Goal: Task Accomplishment & Management: Manage account settings

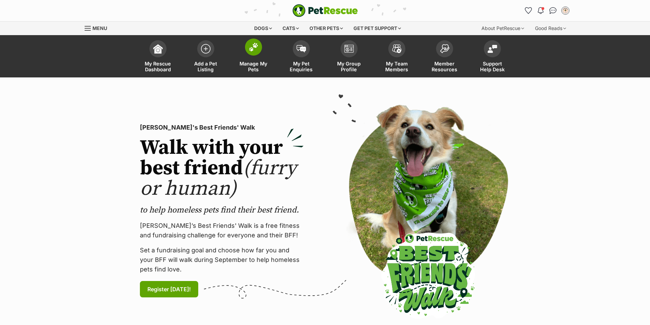
click at [261, 54] on link "Manage My Pets" at bounding box center [254, 57] width 48 height 41
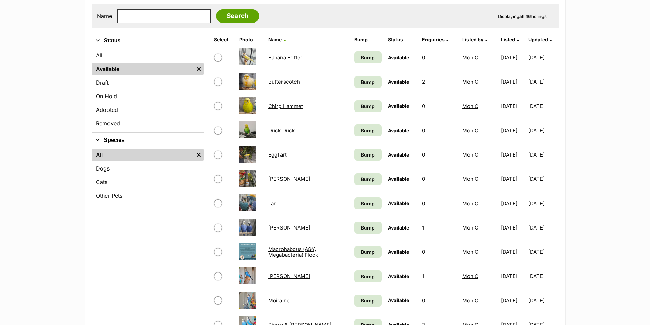
click at [218, 202] on input "checkbox" at bounding box center [218, 203] width 8 height 8
checkbox input "true"
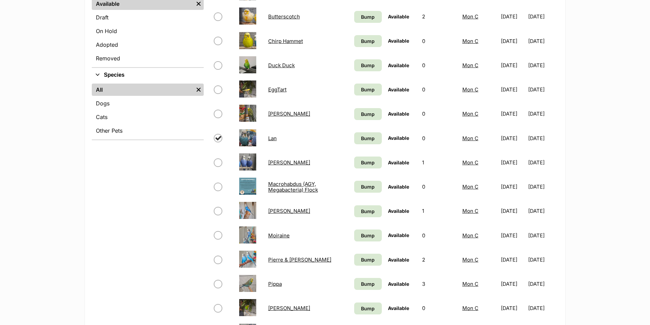
scroll to position [273, 0]
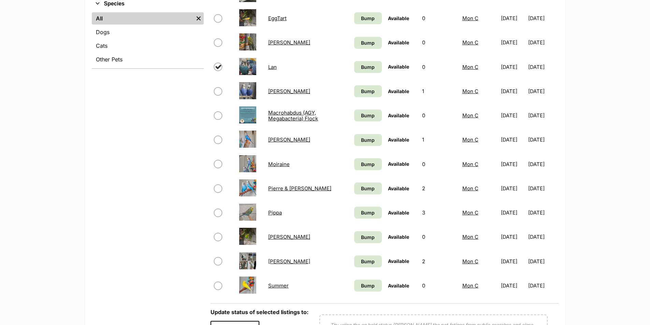
click at [216, 166] on input "checkbox" at bounding box center [218, 164] width 8 height 8
checkbox input "true"
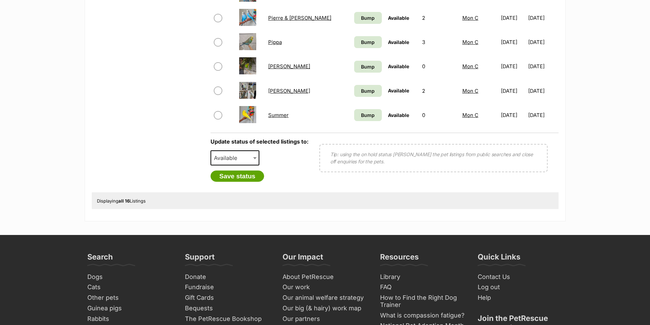
scroll to position [512, 0]
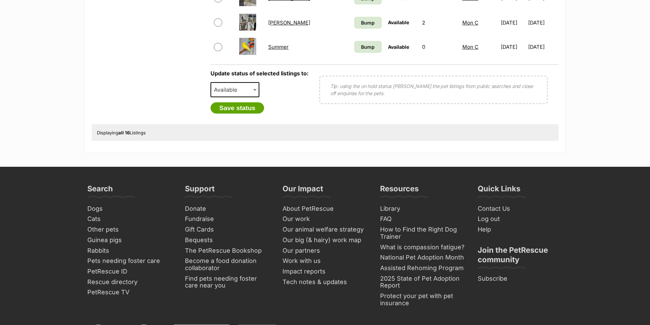
click at [239, 89] on span "Available" at bounding box center [227, 90] width 33 height 10
select select "rehomed"
click at [244, 108] on button "Save status" at bounding box center [238, 108] width 54 height 12
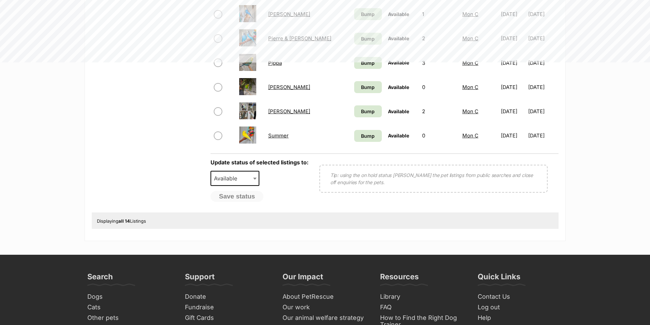
scroll to position [273, 0]
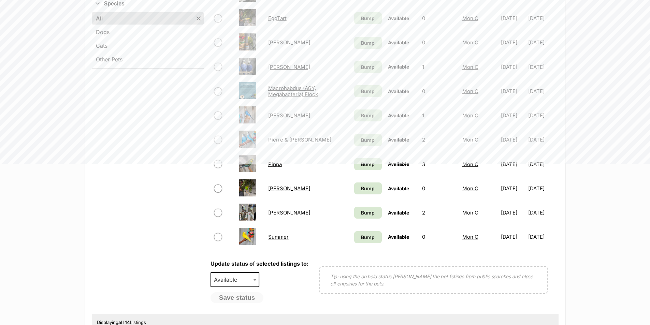
click at [217, 213] on input "checkbox" at bounding box center [218, 213] width 8 height 8
checkbox input "true"
click at [235, 281] on span "Available" at bounding box center [227, 280] width 33 height 10
select select "on_hold"
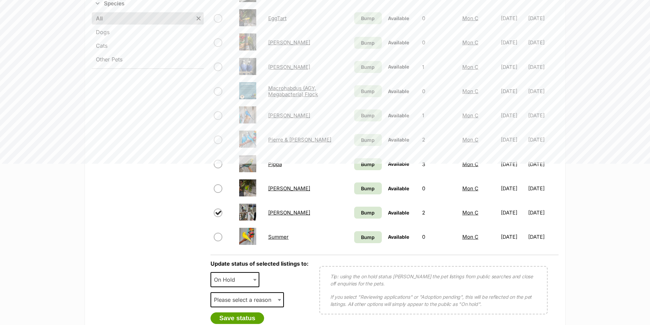
click at [240, 292] on div "Available On Hold Adopted Removed On Hold" at bounding box center [235, 282] width 49 height 20
click at [244, 299] on span "Please select a reason" at bounding box center [244, 300] width 67 height 10
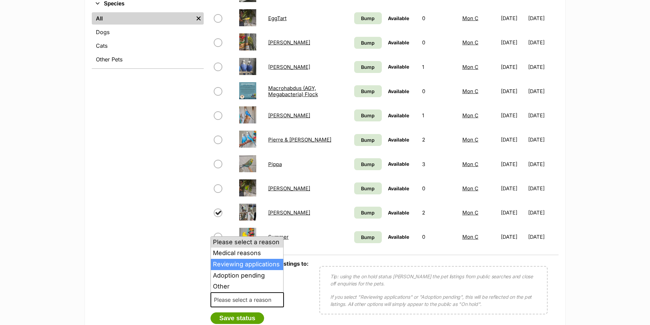
select select "reviewing_applications"
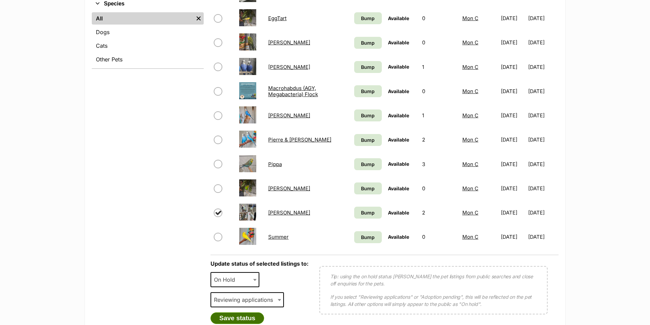
click at [240, 320] on button "Save status" at bounding box center [238, 319] width 54 height 12
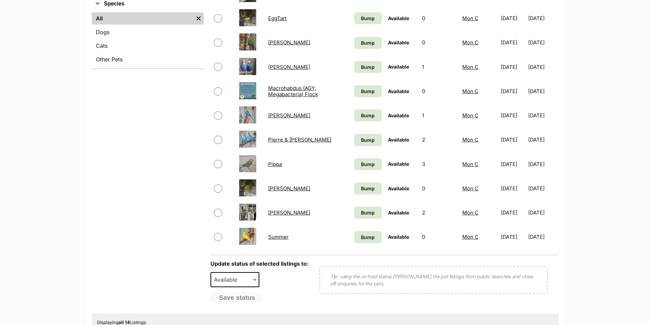
click at [272, 210] on link "[PERSON_NAME]" at bounding box center [289, 213] width 42 height 6
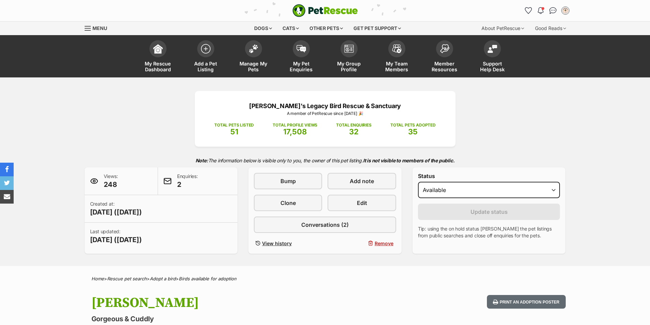
click at [418, 182] on select "Draft - not available as listing has enquires Available On hold Adopted" at bounding box center [489, 190] width 142 height 16
click at [296, 57] on link "My Pet Enquiries" at bounding box center [301, 57] width 48 height 41
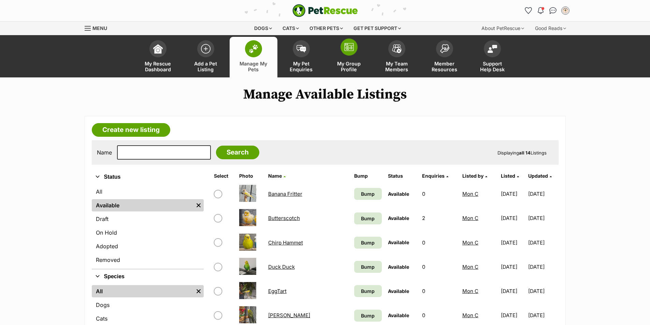
click at [348, 55] on span at bounding box center [349, 47] width 17 height 17
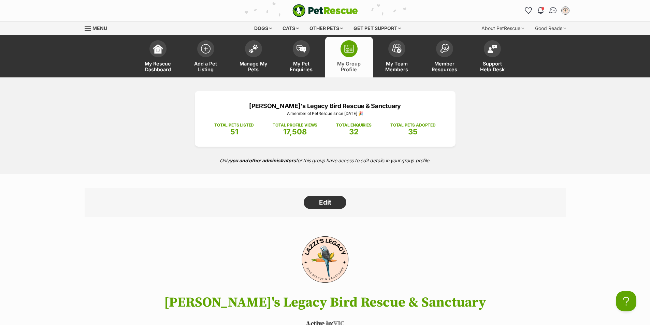
click at [557, 14] on link "Conversations" at bounding box center [553, 10] width 14 height 14
click at [555, 13] on img "Conversations" at bounding box center [552, 10] width 9 height 9
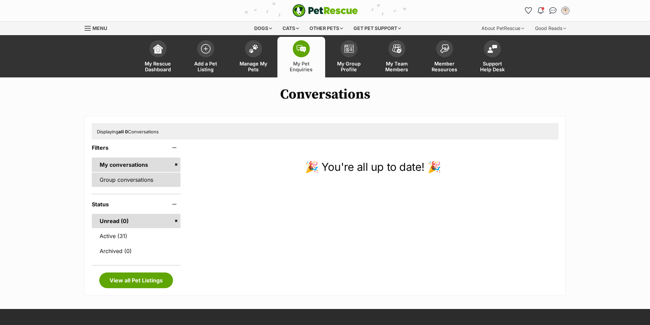
click at [110, 181] on link "Group conversations" at bounding box center [136, 180] width 89 height 14
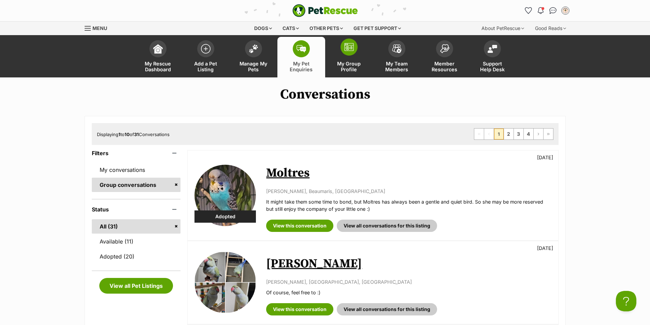
click at [347, 53] on span at bounding box center [349, 47] width 17 height 17
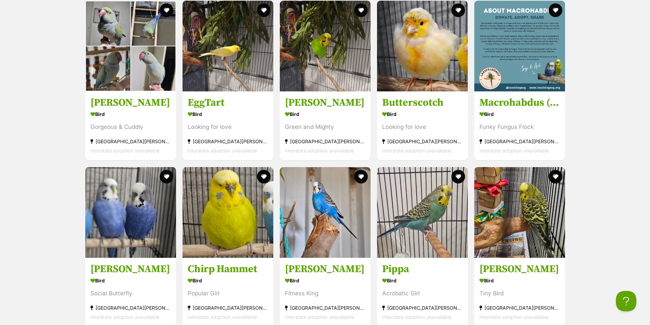
scroll to position [921, 0]
